Goal: Transaction & Acquisition: Purchase product/service

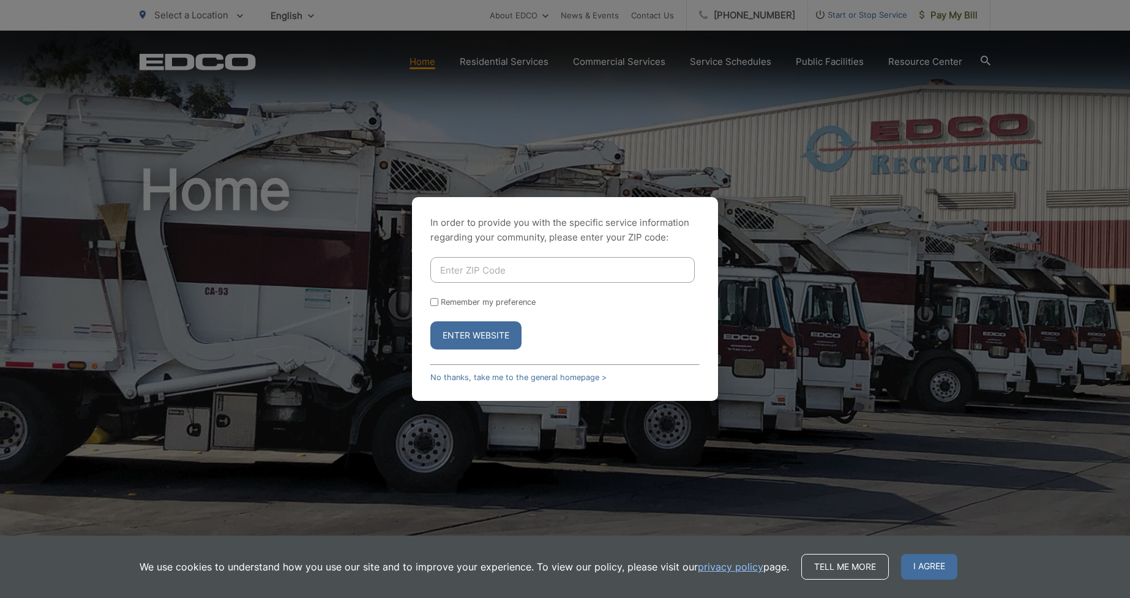
click at [486, 271] on input "Enter ZIP Code" at bounding box center [562, 270] width 264 height 26
type input "92020"
click at [461, 333] on button "Enter Website" at bounding box center [475, 335] width 91 height 28
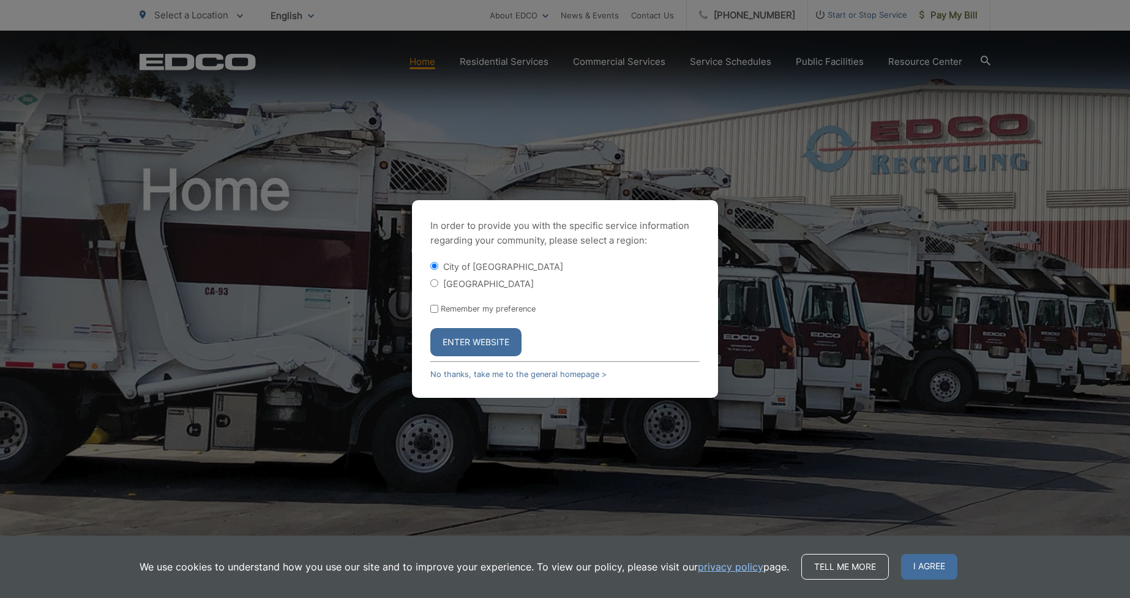
click at [433, 310] on input "Remember my preference" at bounding box center [434, 309] width 8 height 8
checkbox input "true"
click at [482, 339] on button "Enter Website" at bounding box center [475, 342] width 91 height 28
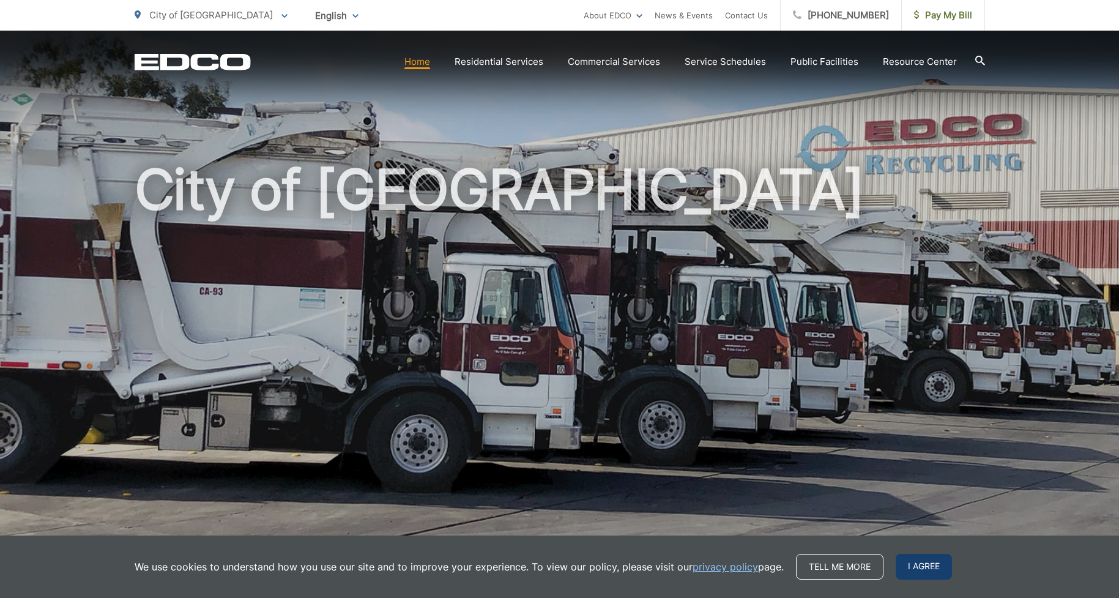
click at [939, 567] on span "I agree" at bounding box center [924, 567] width 56 height 26
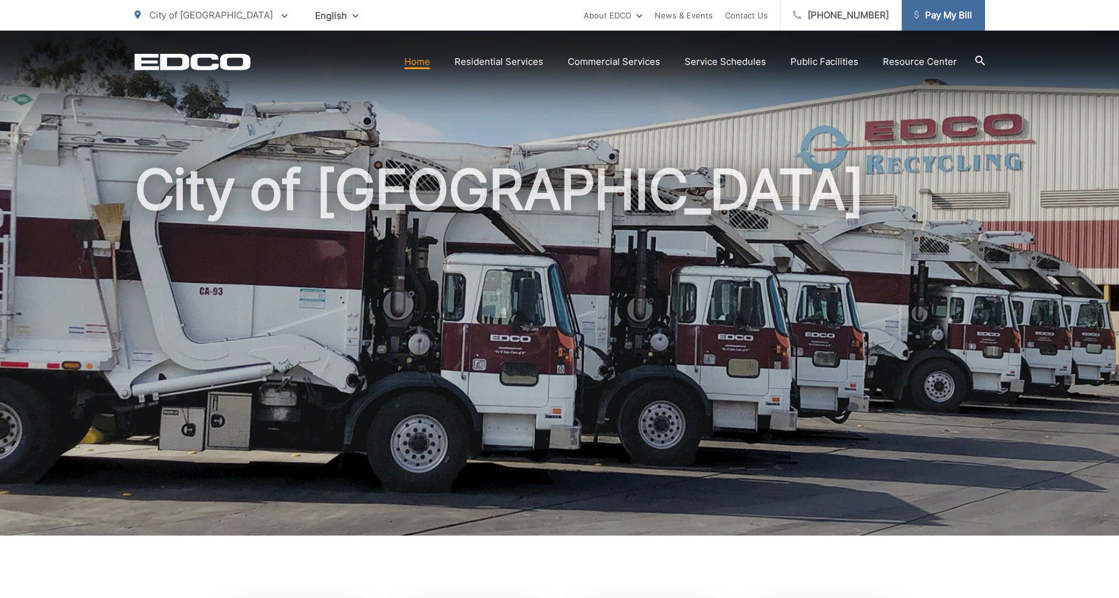
click at [950, 22] on span "Pay My Bill" at bounding box center [943, 15] width 58 height 15
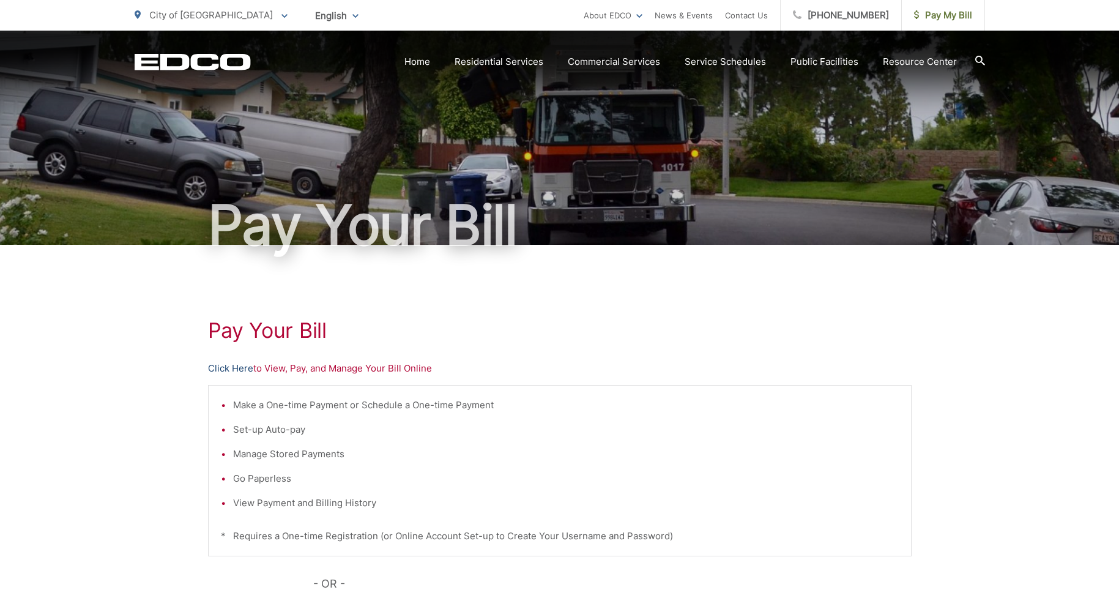
click at [247, 369] on link "Click Here" at bounding box center [230, 368] width 45 height 15
